Goal: Information Seeking & Learning: Learn about a topic

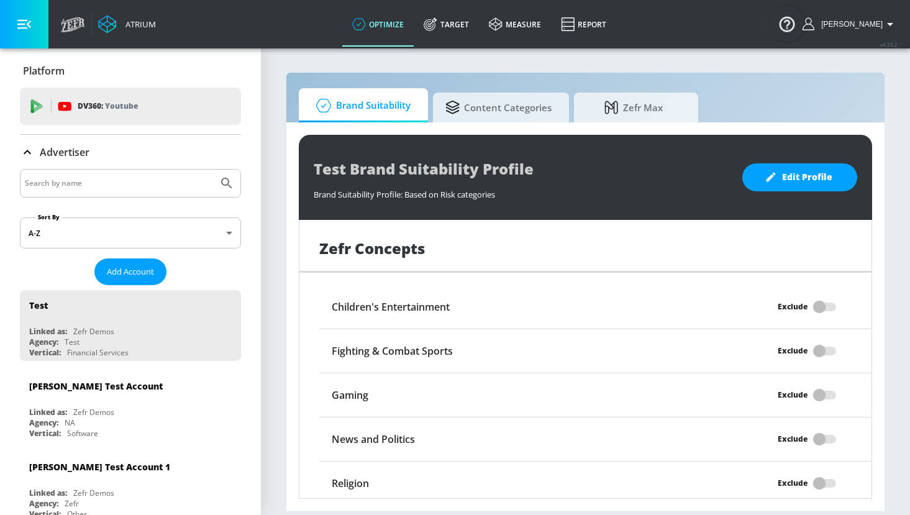
scroll to position [1111, 0]
click at [421, 299] on h6 "Children's Entertainment" at bounding box center [391, 306] width 118 height 14
copy div "Children's Entertainment"
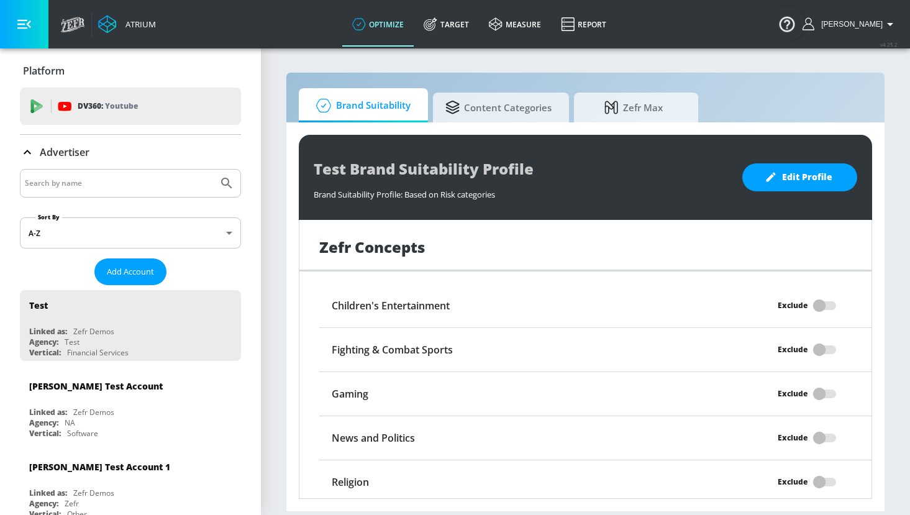
click at [444, 343] on h6 "Fighting & Combat Sports" at bounding box center [392, 350] width 121 height 14
copy div "Fighting & Combat Sports"
click at [358, 382] on div "Gaming" at bounding box center [526, 394] width 415 height 24
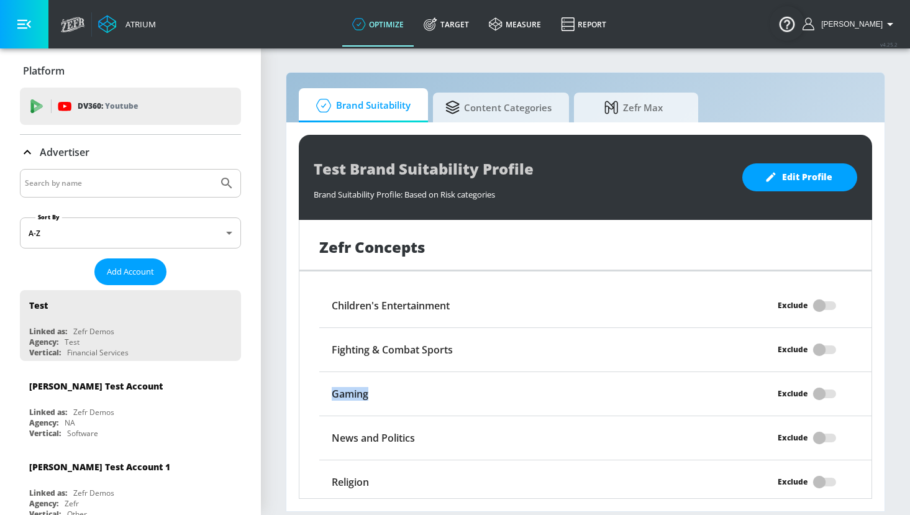
click at [358, 382] on div "Gaming" at bounding box center [526, 394] width 415 height 24
copy h6 "Gaming"
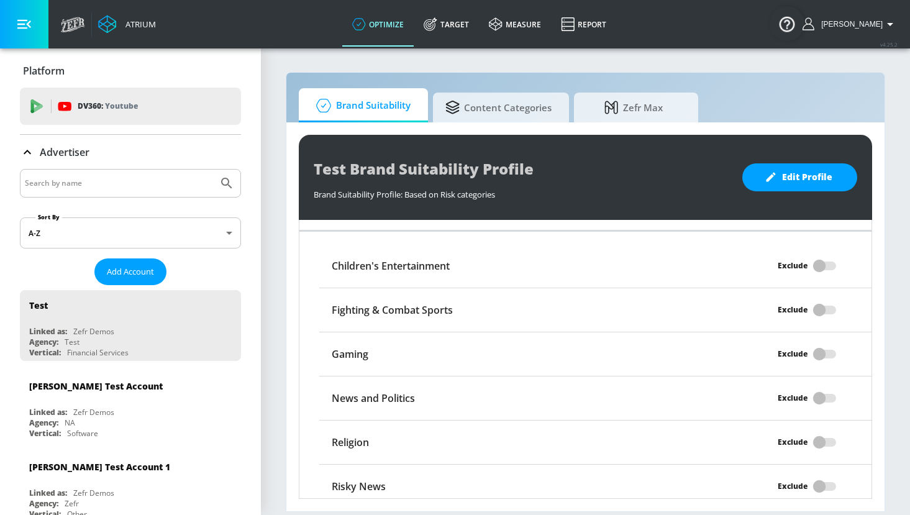
click at [365, 392] on h6 "News and Politics" at bounding box center [373, 399] width 83 height 14
copy div "News and Politics"
click at [355, 431] on div "Religion" at bounding box center [526, 443] width 415 height 24
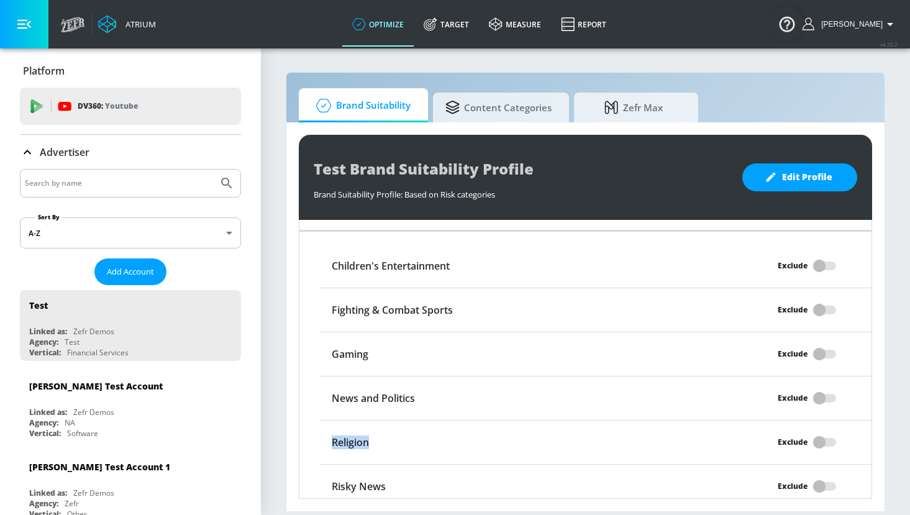
click at [355, 431] on div "Religion" at bounding box center [526, 443] width 415 height 24
copy h6 "Religion"
click at [359, 480] on h6 "Risky News" at bounding box center [359, 487] width 54 height 14
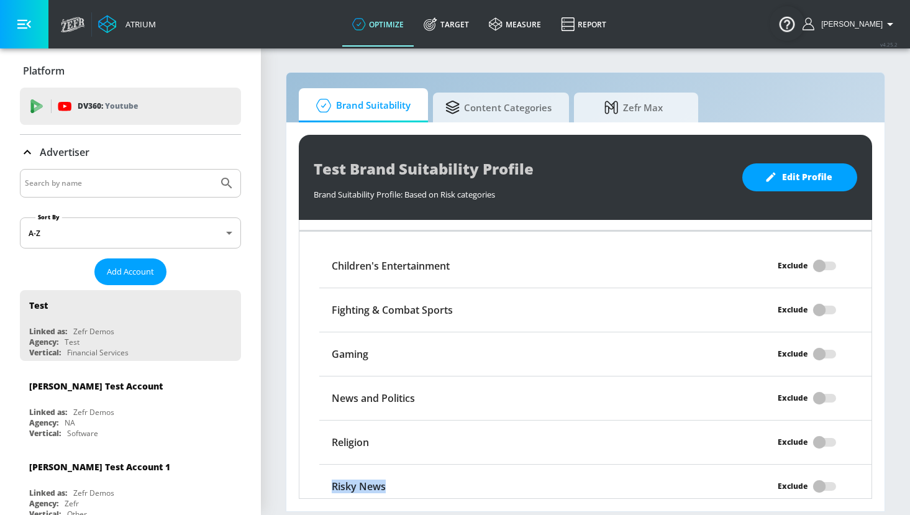
copy div "Risky News"
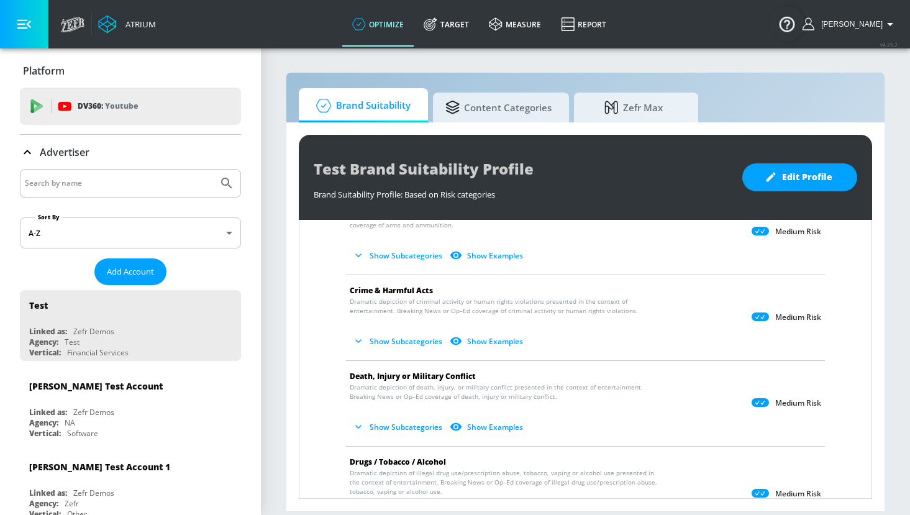
scroll to position [0, 0]
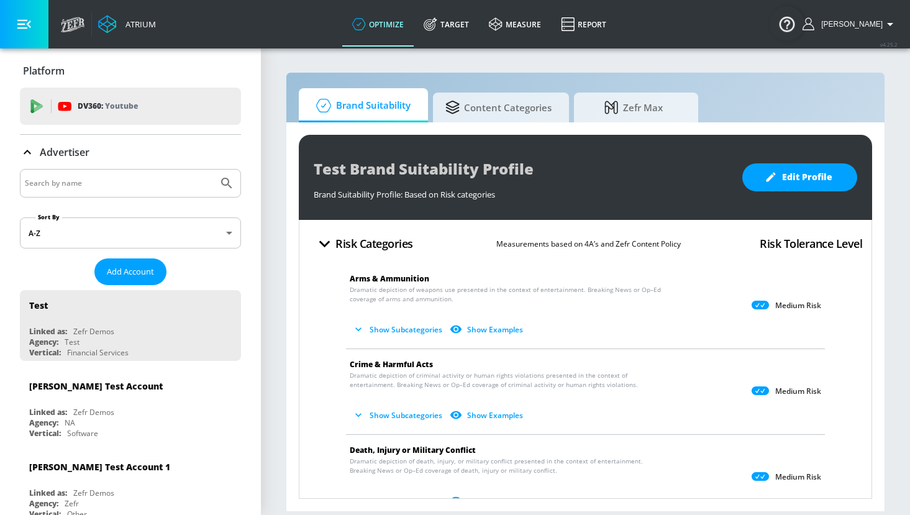
click at [794, 307] on p "Medium Risk" at bounding box center [799, 306] width 46 height 10
click at [757, 308] on icon at bounding box center [760, 305] width 17 height 9
click at [825, 181] on span "Edit Profile" at bounding box center [800, 178] width 65 height 16
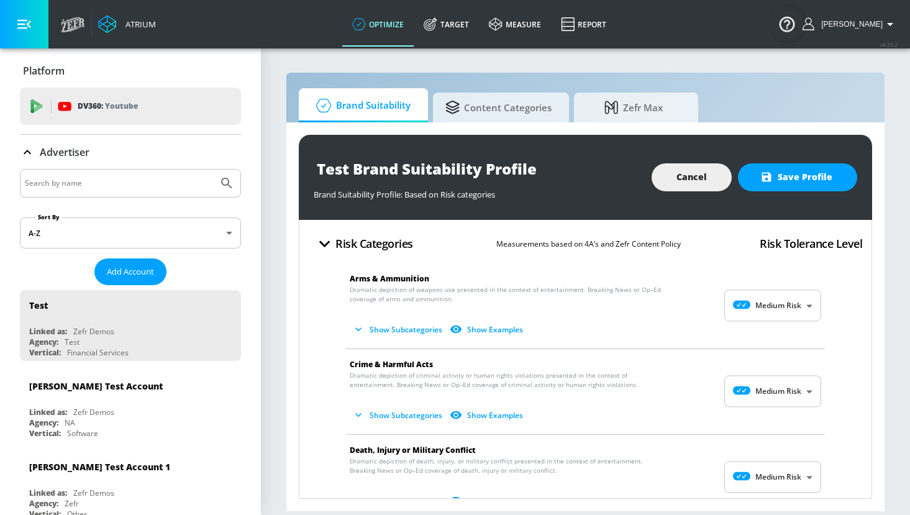
click at [796, 298] on body "Atrium optimize Target measure Report optimize Target measure Report v 4.25.2 […" at bounding box center [455, 257] width 910 height 515
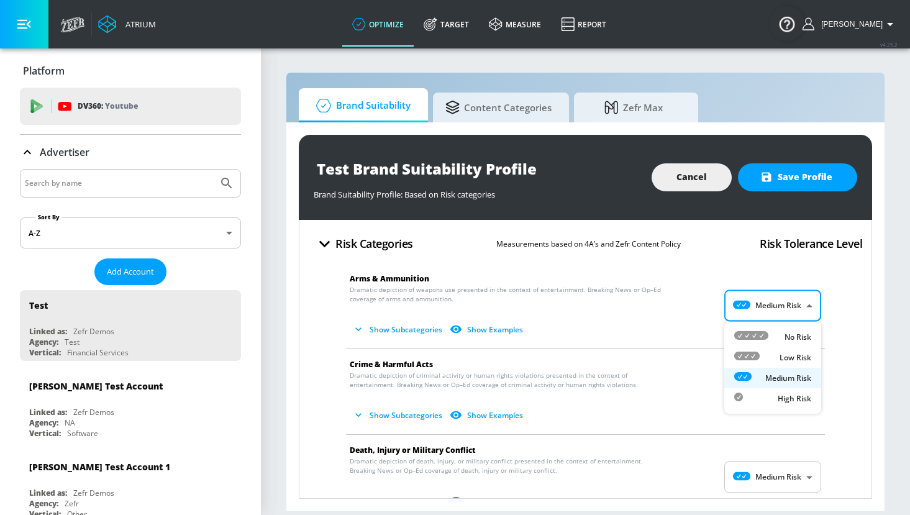
click at [425, 331] on div at bounding box center [455, 257] width 910 height 515
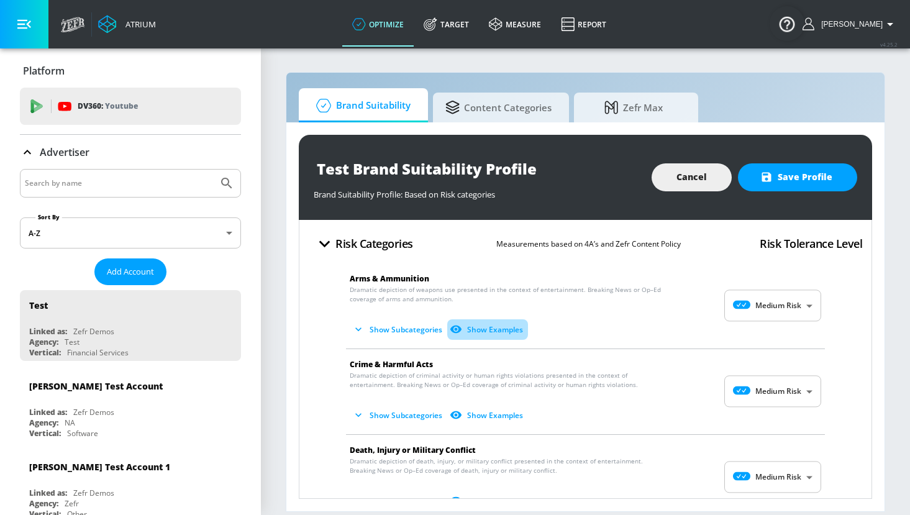
click at [487, 329] on button "Show Examples" at bounding box center [487, 329] width 81 height 21
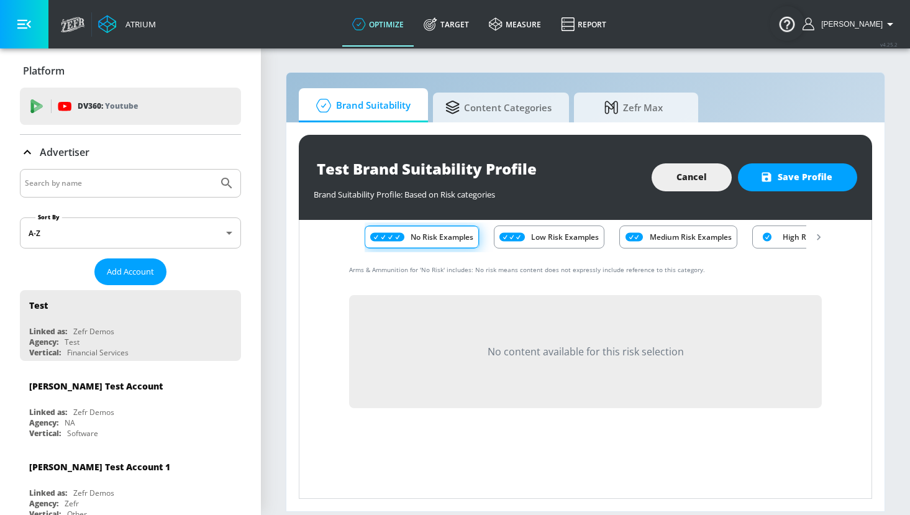
scroll to position [135, 0]
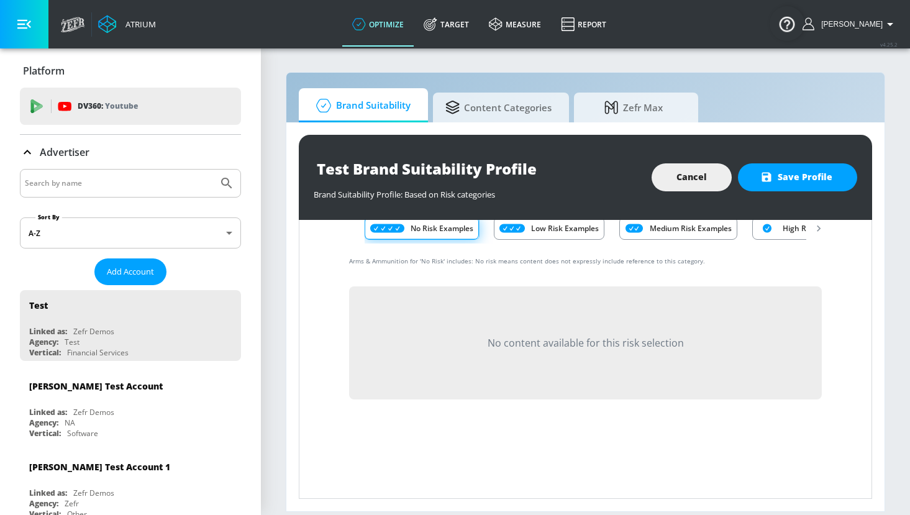
click at [566, 234] on div "Low Risk Examples" at bounding box center [549, 228] width 111 height 23
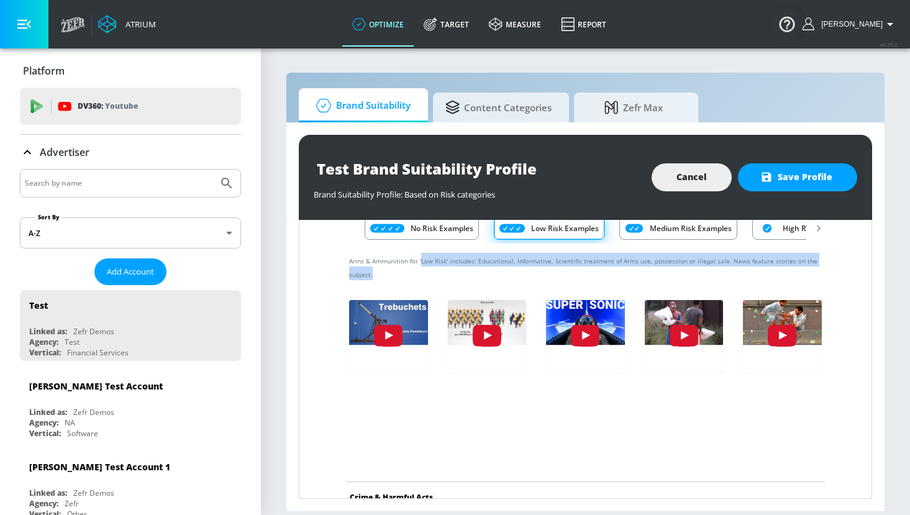
drag, startPoint x: 421, startPoint y: 260, endPoint x: 426, endPoint y: 272, distance: 12.5
click at [426, 272] on div "Arms & Ammunition for 'Low Risk' includes: Educational, Informative, Scientific…" at bounding box center [586, 363] width 492 height 238
copy span "Low Risk' includes: Educational, Informative, Scientific treatment of Arms use,…"
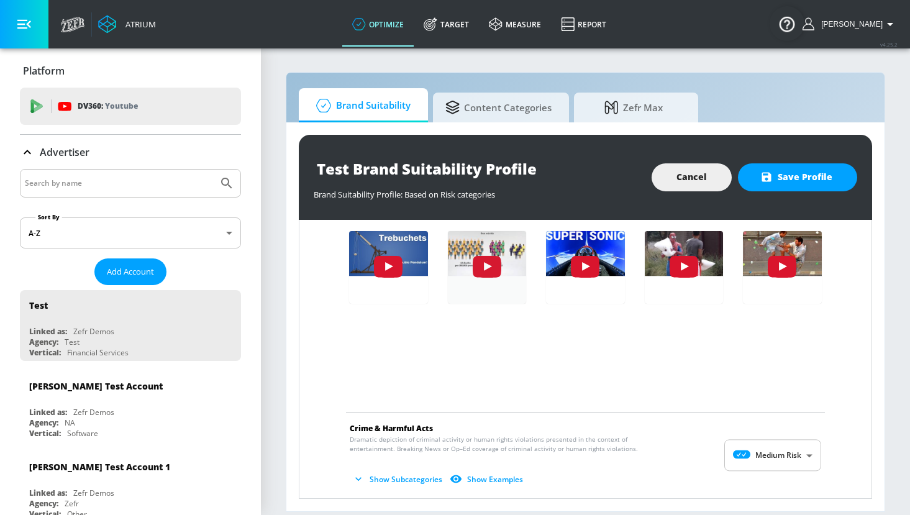
scroll to position [268, 0]
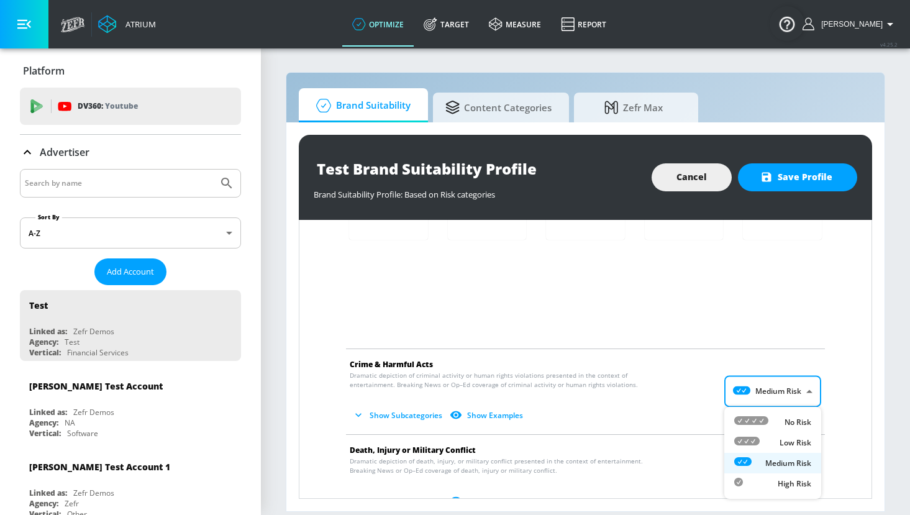
click at [799, 388] on body "Atrium optimize Target measure Report optimize Target measure Report v 4.25.2 […" at bounding box center [455, 257] width 910 height 515
click at [795, 396] on div at bounding box center [455, 257] width 910 height 515
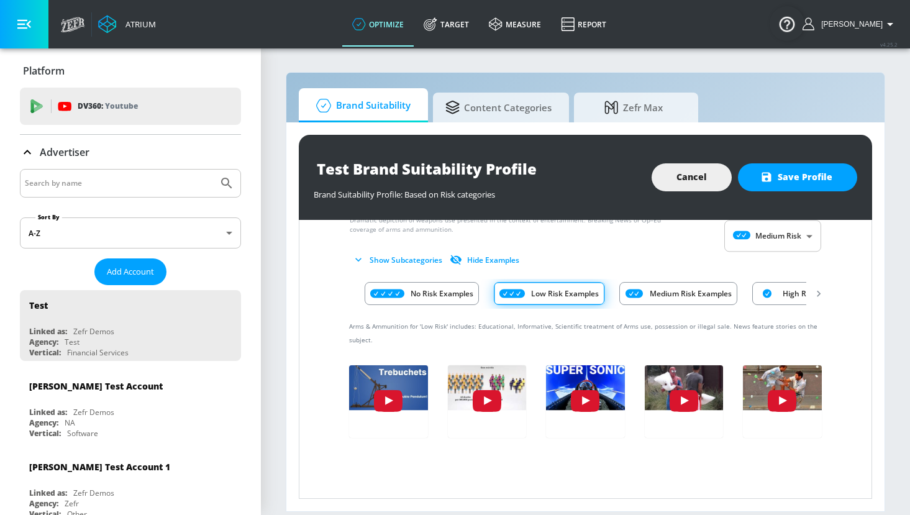
click at [676, 293] on p "Medium Risk Examples" at bounding box center [691, 293] width 82 height 13
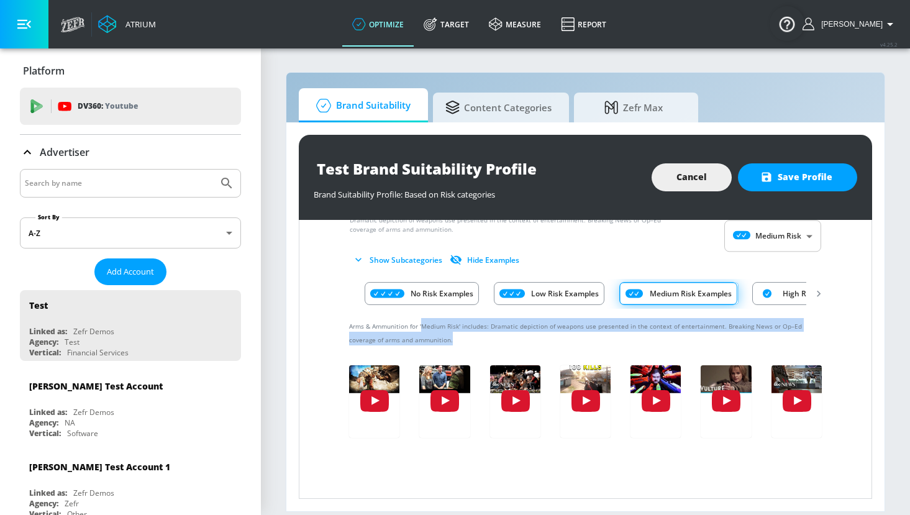
drag, startPoint x: 421, startPoint y: 327, endPoint x: 438, endPoint y: 336, distance: 18.7
click at [438, 336] on div "Arms & Ammunition for 'Medium Risk' includes: Dramatic depiction of weapons use…" at bounding box center [586, 428] width 492 height 238
copy span "Medium Risk' includes: Dramatic depiction of weapons use presented in the conte…"
click at [782, 296] on div "High Risk Examples" at bounding box center [806, 293] width 106 height 23
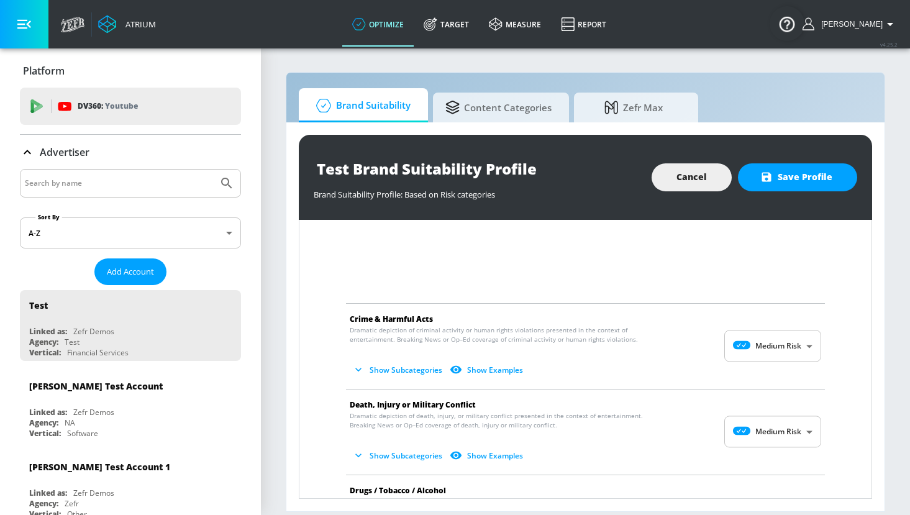
scroll to position [311, 0]
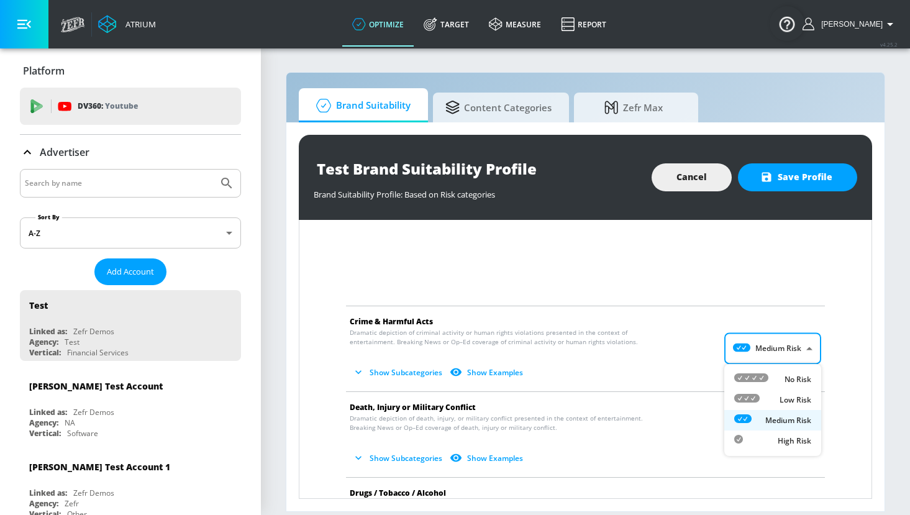
click at [786, 353] on body "Atrium optimize Target measure Report optimize Target measure Report v 4.25.2 […" at bounding box center [455, 257] width 910 height 515
click at [765, 438] on div "High Risk" at bounding box center [773, 440] width 77 height 13
type input "HIGH"
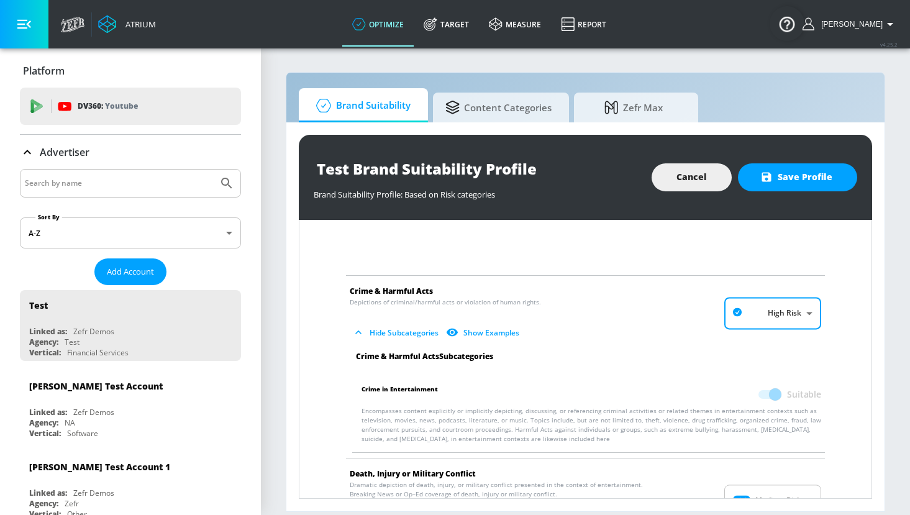
scroll to position [0, 0]
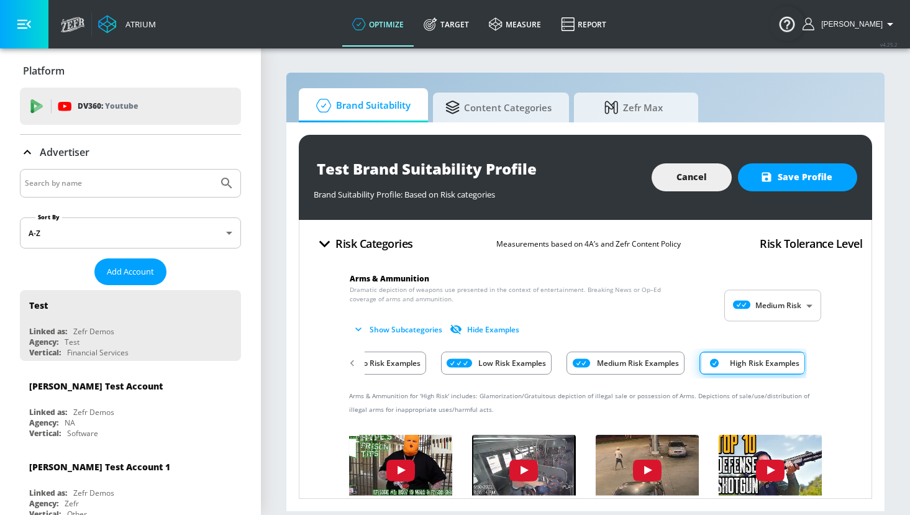
click at [772, 367] on span at bounding box center [754, 363] width 106 height 22
click at [367, 241] on h4 "Risk Categories" at bounding box center [375, 243] width 78 height 17
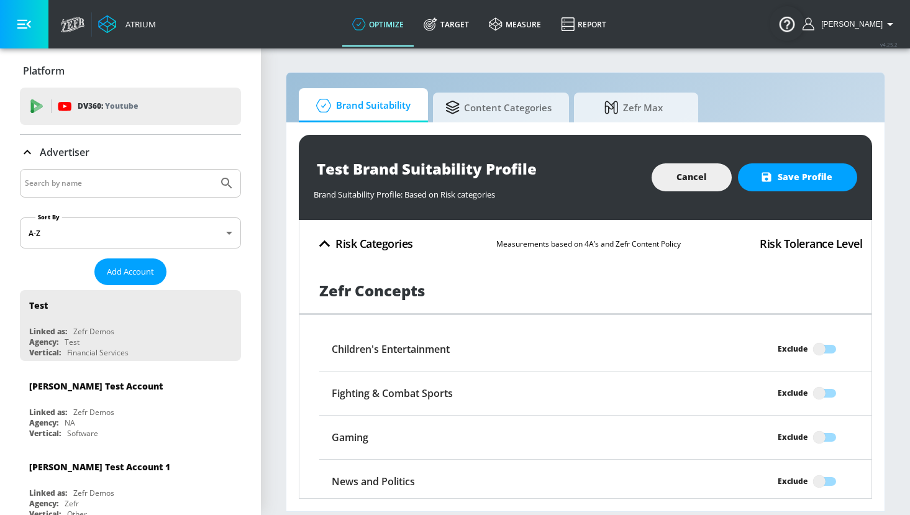
click at [367, 241] on h4 "Risk Categories" at bounding box center [375, 243] width 78 height 17
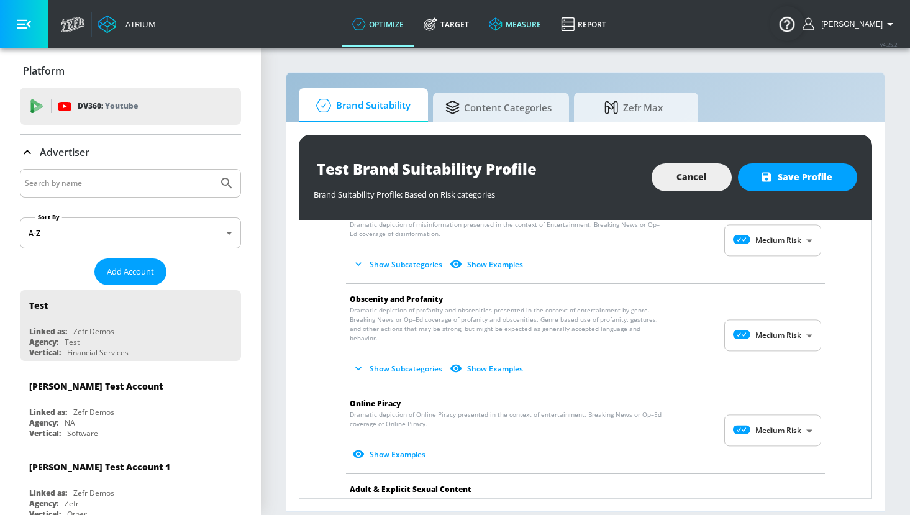
scroll to position [154, 0]
